Goal: Register for event/course

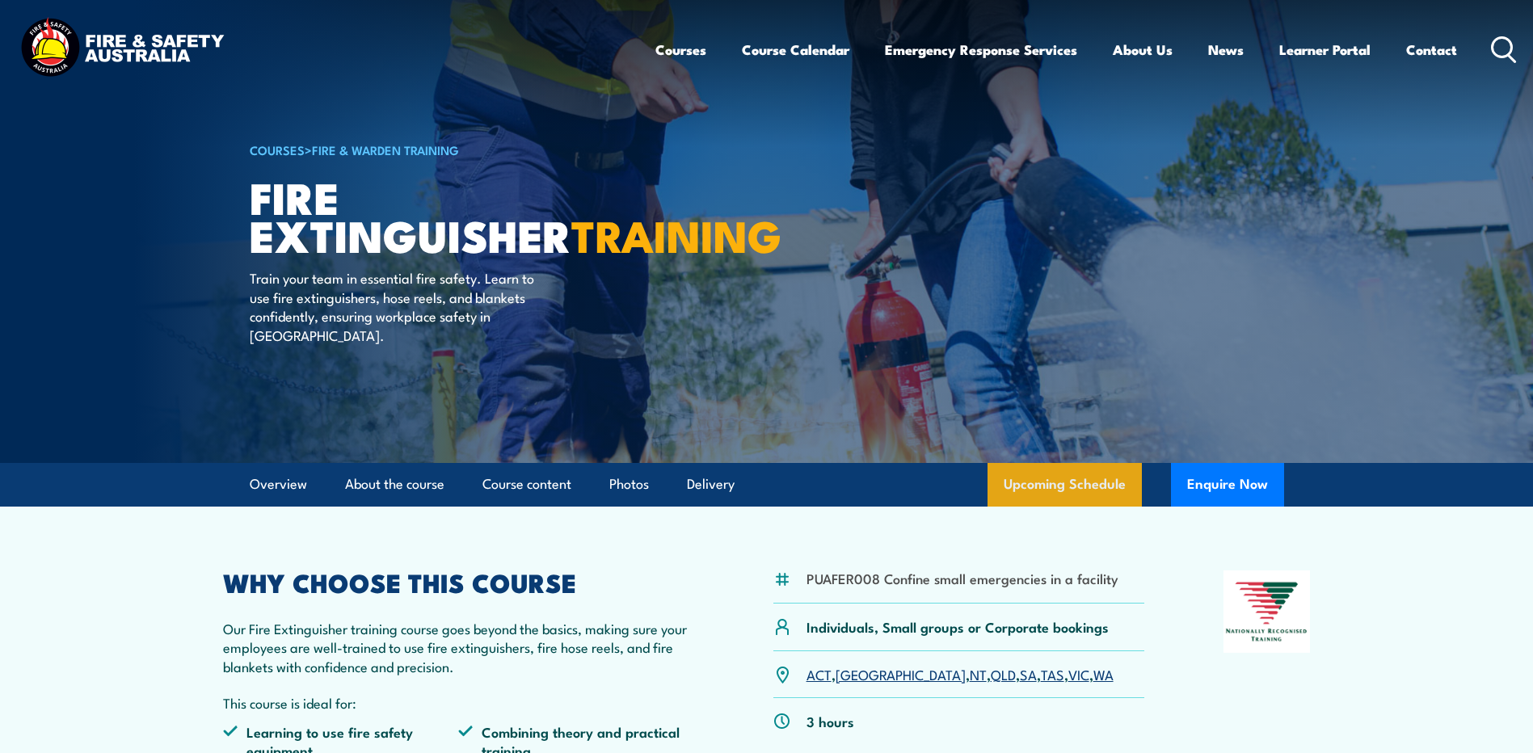
click at [1042, 476] on link "Upcoming Schedule" at bounding box center [1064, 485] width 154 height 44
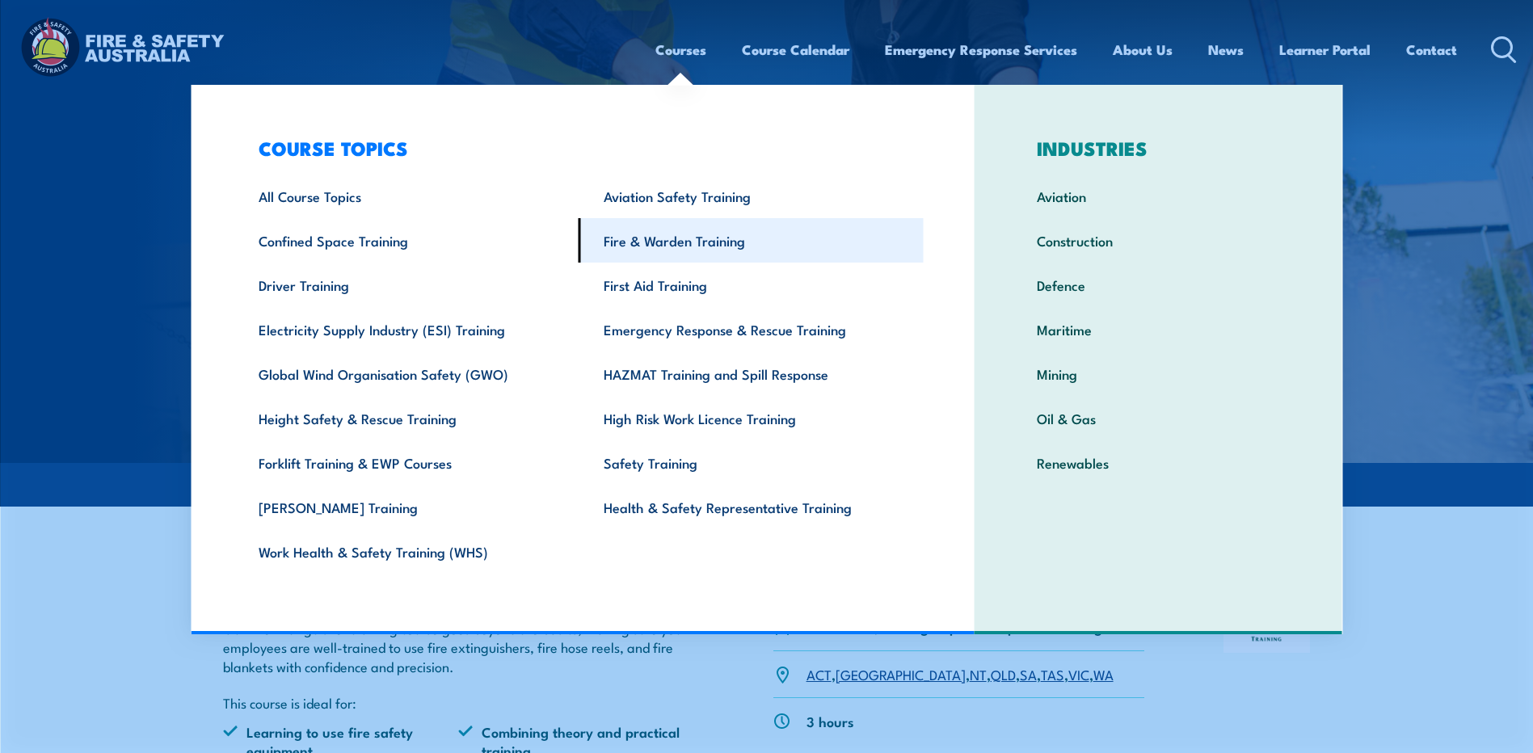
click at [667, 237] on link "Fire & Warden Training" at bounding box center [751, 240] width 345 height 44
